Goal: Transaction & Acquisition: Purchase product/service

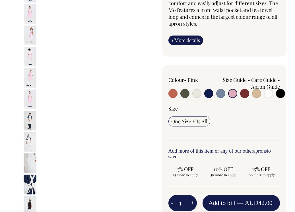
scroll to position [100, 0]
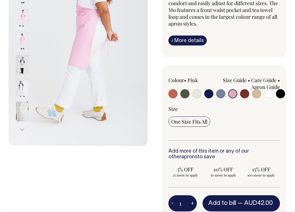
click at [233, 94] on input "radio" at bounding box center [232, 93] width 9 height 9
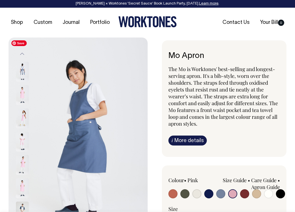
scroll to position [0, 0]
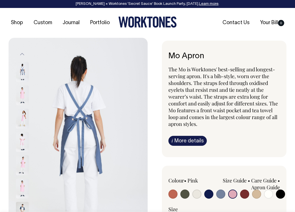
click at [24, 94] on img at bounding box center [22, 96] width 13 height 20
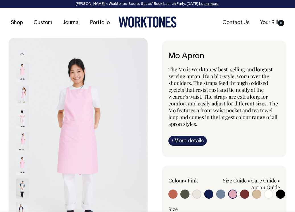
click at [22, 139] on img at bounding box center [22, 142] width 13 height 20
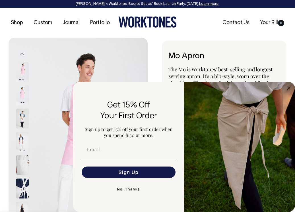
click at [102, 20] on div at bounding box center [147, 22] width 93 height 13
click at [158, 86] on form "Get 15% Off Your First Order Sign up to get 15% off your first order when you s…" at bounding box center [184, 147] width 222 height 130
click at [204, 32] on div "Shop Custom Journal Portfolio Contact Us Your Bill 0" at bounding box center [147, 23] width 295 height 30
click at [204, 21] on ul "Contact Us Your Bill 0" at bounding box center [240, 23] width 93 height 6
click at [290, 36] on div "Shop Custom Journal Portfolio Contact Us Your Bill 0" at bounding box center [147, 23] width 295 height 30
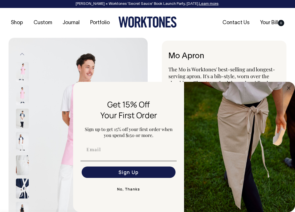
click at [213, 33] on div "Shop Custom Journal Portfolio Contact Us Your Bill 0" at bounding box center [147, 23] width 295 height 30
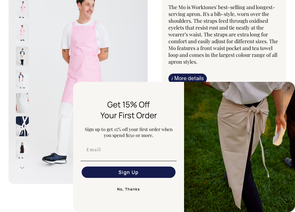
scroll to position [63, 0]
click at [286, 79] on div "Mo Apron The Mo is Worktones' best-selling and longest-serving apron. It's a bi…" at bounding box center [224, 36] width 125 height 117
click at [253, 77] on div "i More details Material Made from 100% mercerised cotton twill. Mercerisation i…" at bounding box center [224, 78] width 112 height 10
